Goal: Task Accomplishment & Management: Manage account settings

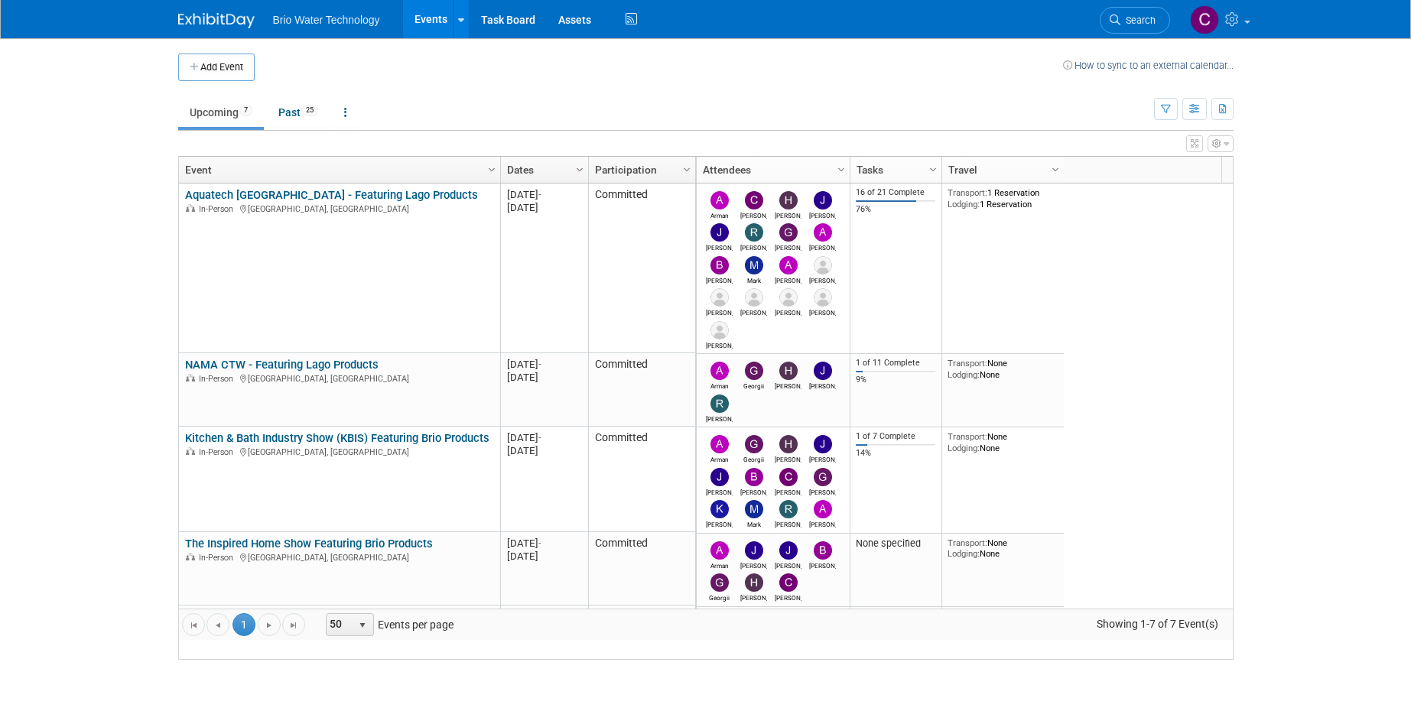
click at [316, 202] on link "Aquatech [GEOGRAPHIC_DATA] - Featuring Lago Products" at bounding box center [331, 195] width 293 height 14
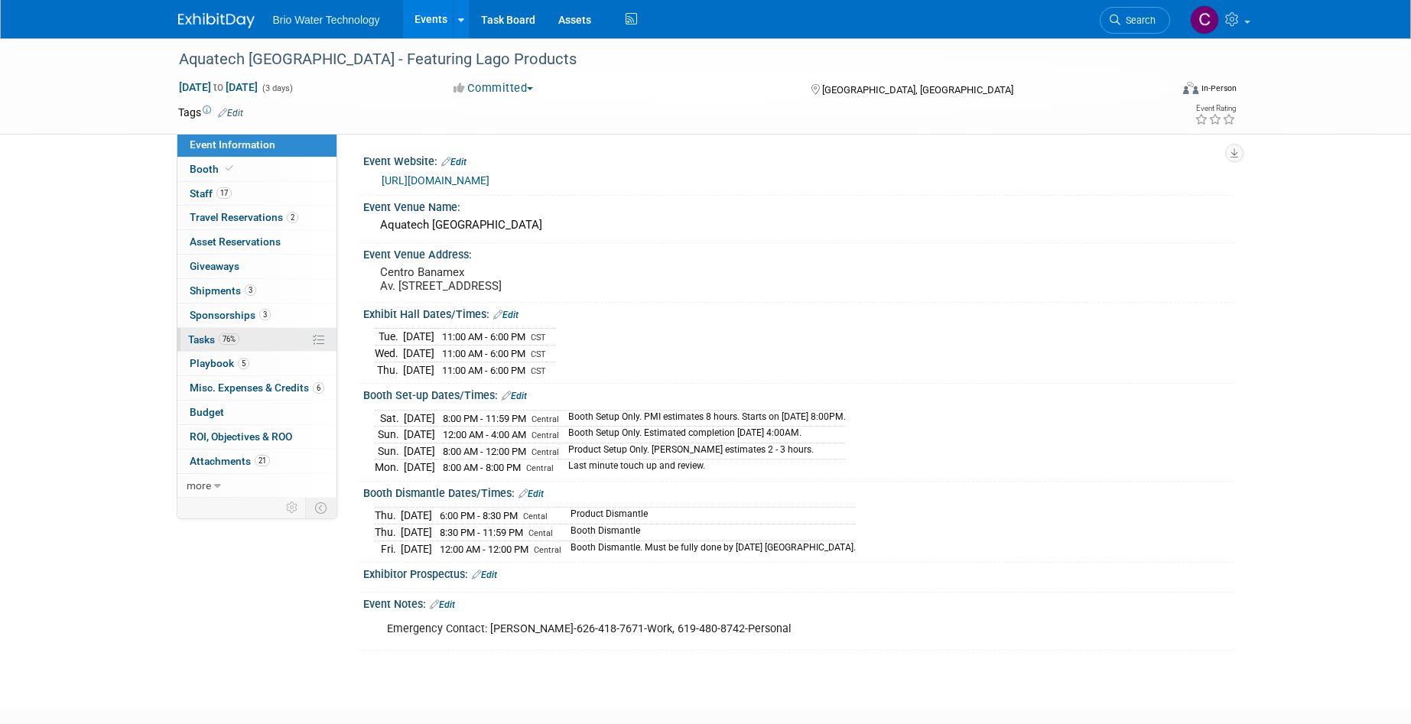
click at [206, 333] on span "Tasks 76%" at bounding box center [213, 339] width 51 height 12
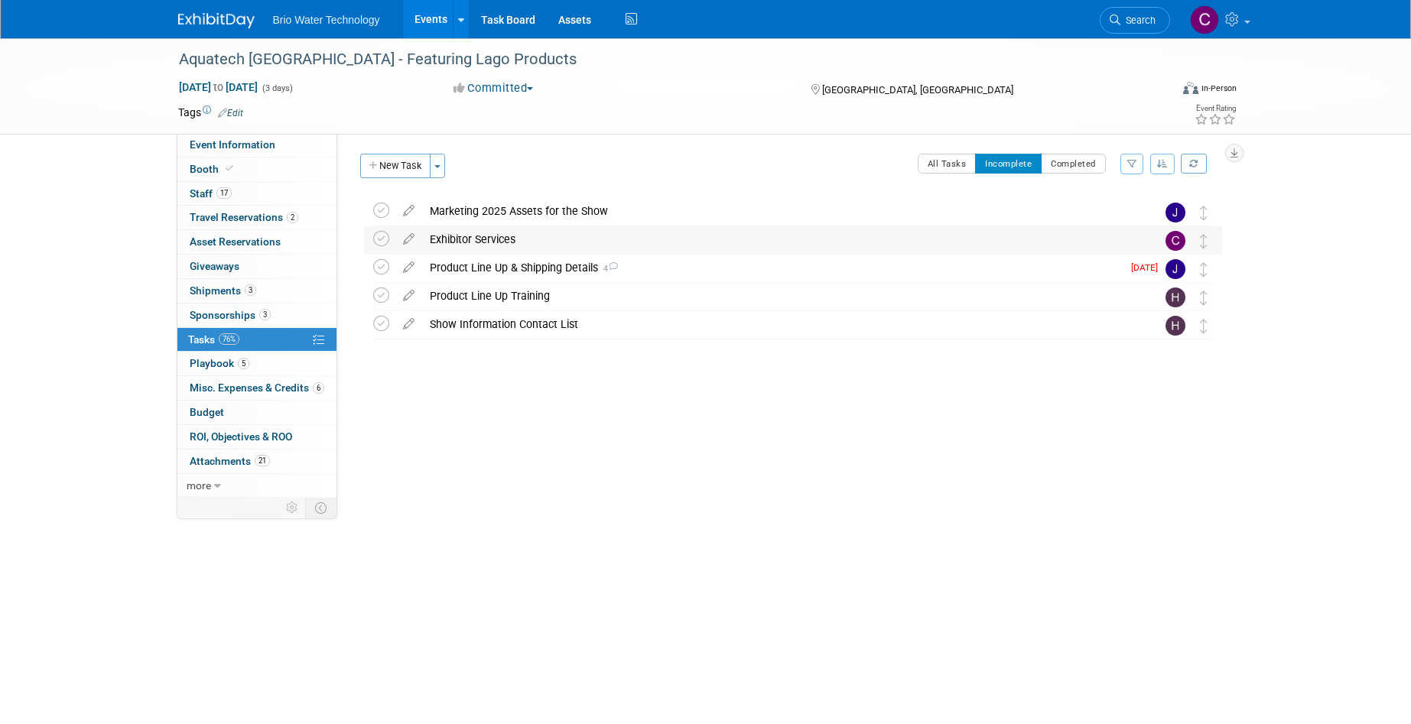
click at [477, 242] on div "Exhibitor Services" at bounding box center [778, 239] width 713 height 26
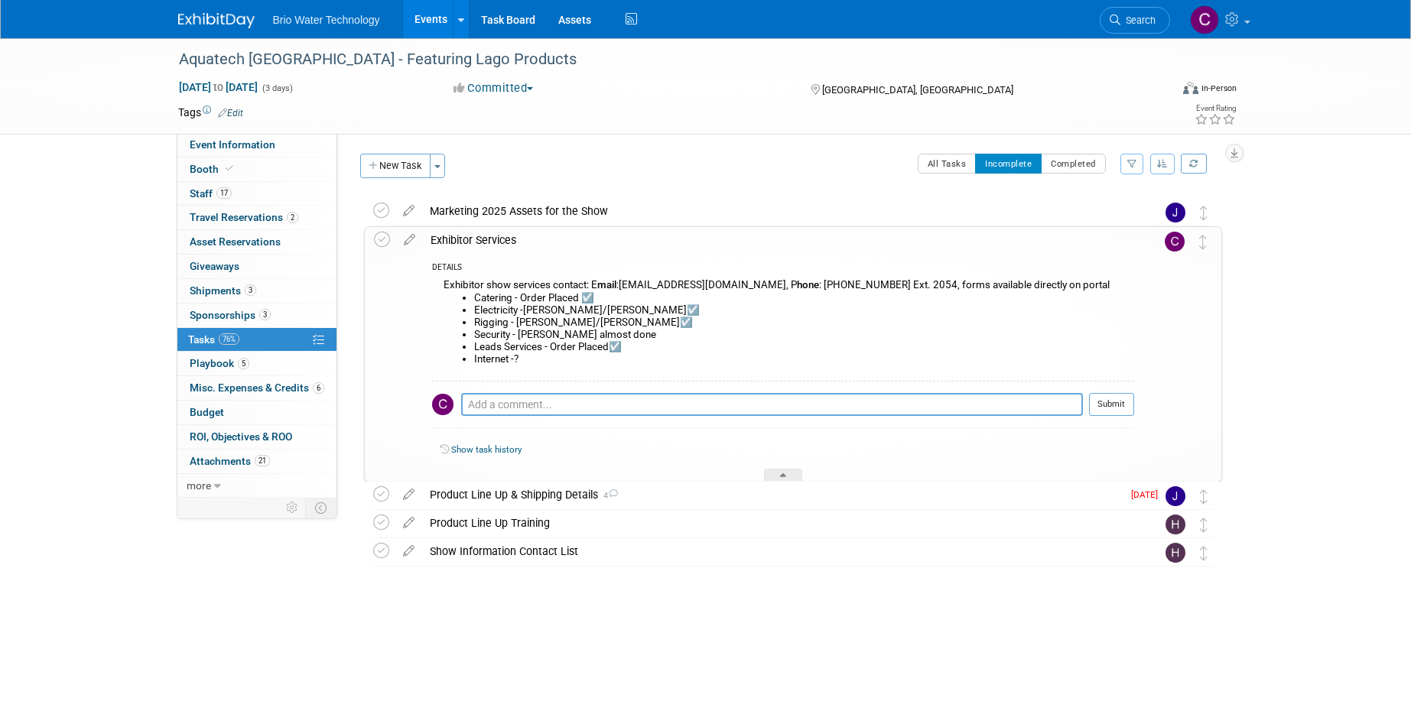
click at [477, 242] on div "Exhibitor Services" at bounding box center [778, 240] width 711 height 26
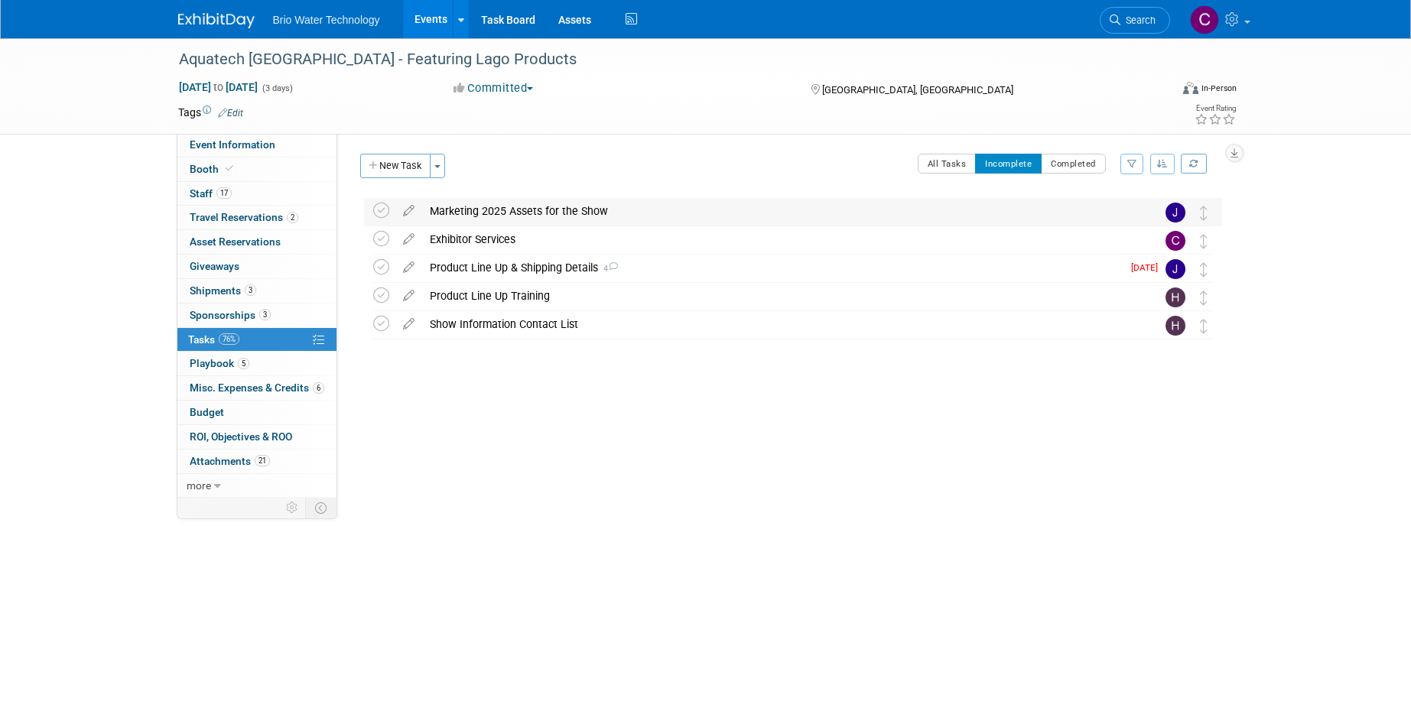
click at [498, 209] on div "Marketing 2025 Assets for the Show" at bounding box center [778, 211] width 713 height 26
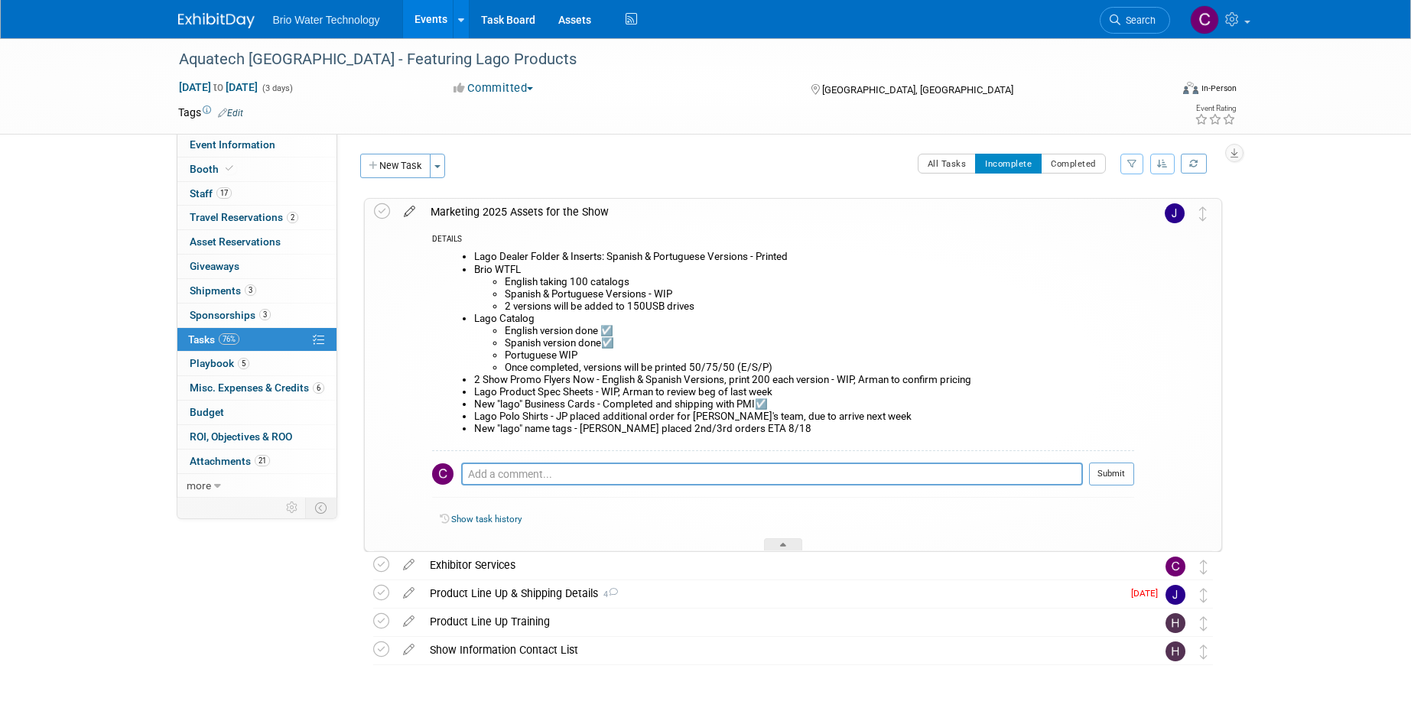
click at [414, 210] on icon at bounding box center [409, 208] width 27 height 19
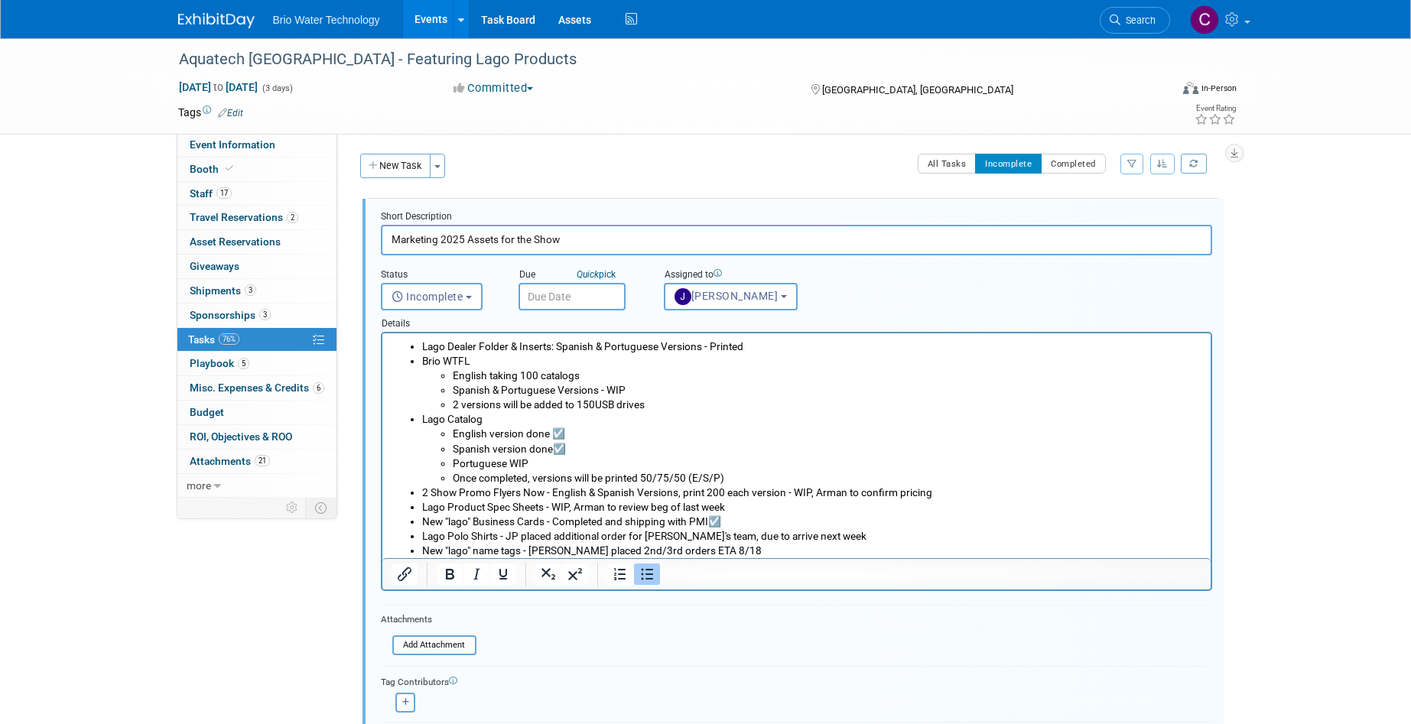
click at [600, 552] on li "New "lago" name tags - [PERSON_NAME] placed 2nd/3rd orders ETA 8/18" at bounding box center [811, 551] width 780 height 15
click at [593, 549] on li "New "lago" name tags - JK 3rd orders ETA 8/18" at bounding box center [811, 551] width 780 height 15
click at [709, 616] on form "Short Description Marketing 2025 Assets for the Show Status <i class="far fa-cl…" at bounding box center [796, 492] width 854 height 564
click at [633, 551] on li "New "lago" name tags - JK 3rd order ETA 8/18" at bounding box center [811, 551] width 780 height 15
click at [561, 550] on li "New "lago" name tags - JK 3rd order ETA 8/18" at bounding box center [811, 551] width 780 height 15
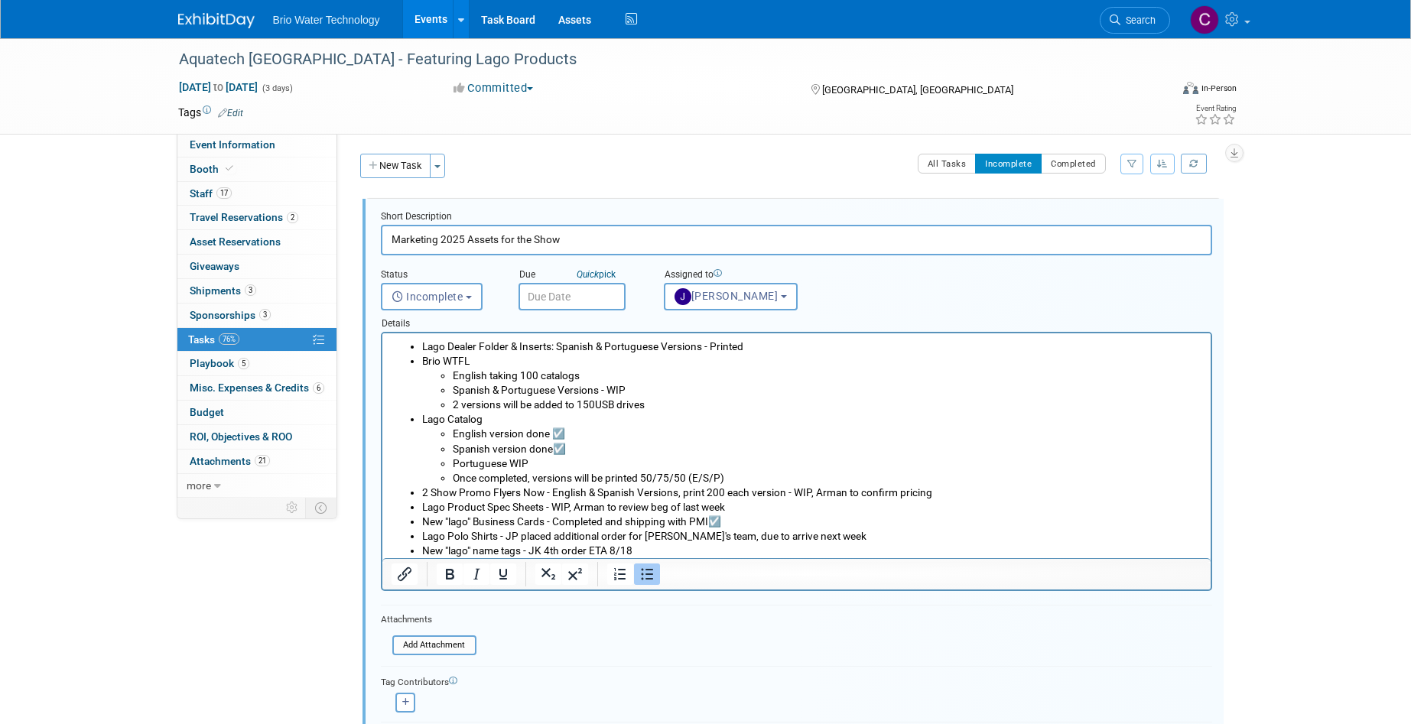
click at [631, 550] on li "New "lago" name tags - JK 4th order ETA 8/18" at bounding box center [811, 551] width 780 height 15
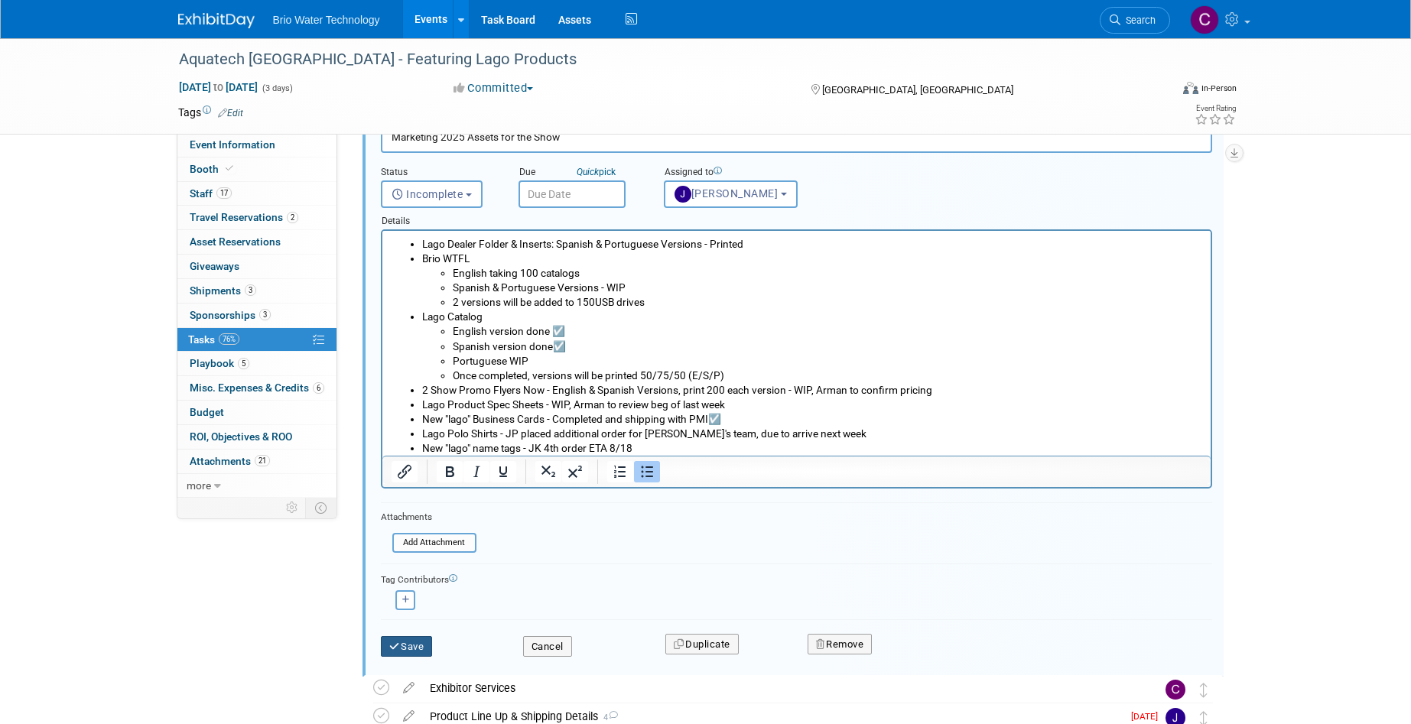
scroll to position [110, 0]
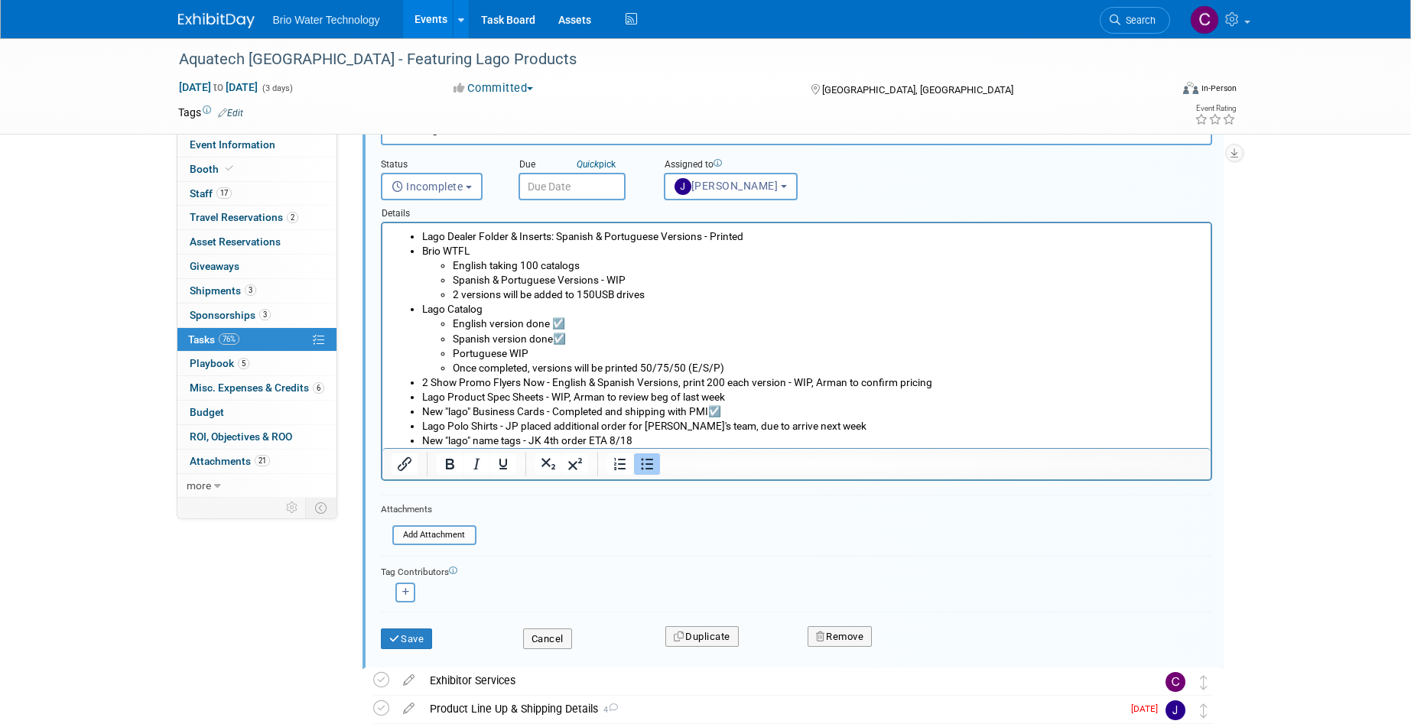
drag, startPoint x: 418, startPoint y: 640, endPoint x: 695, endPoint y: 480, distance: 320.3
click at [418, 640] on button "Save" at bounding box center [407, 639] width 52 height 21
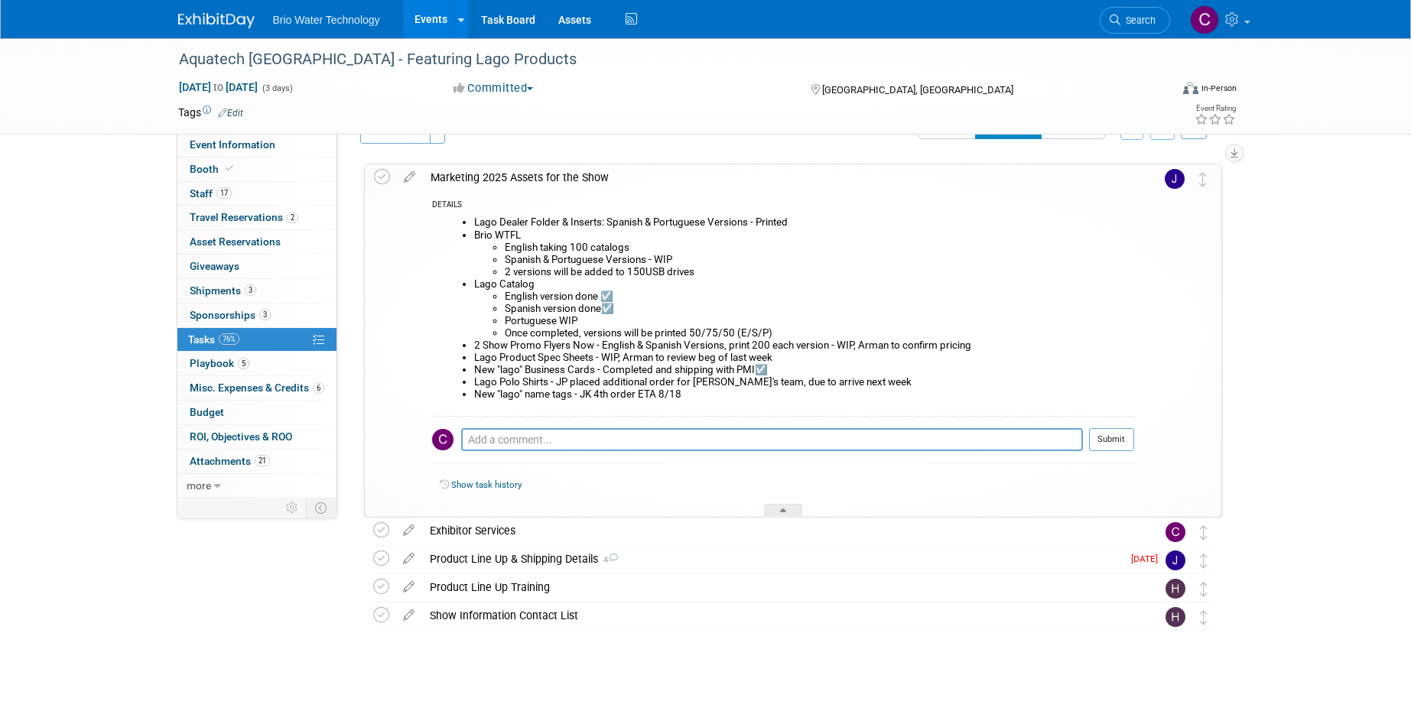
scroll to position [34, 0]
click at [509, 179] on div "Marketing 2025 Assets for the Show" at bounding box center [778, 178] width 711 height 26
